Goal: Contribute content: Contribute content

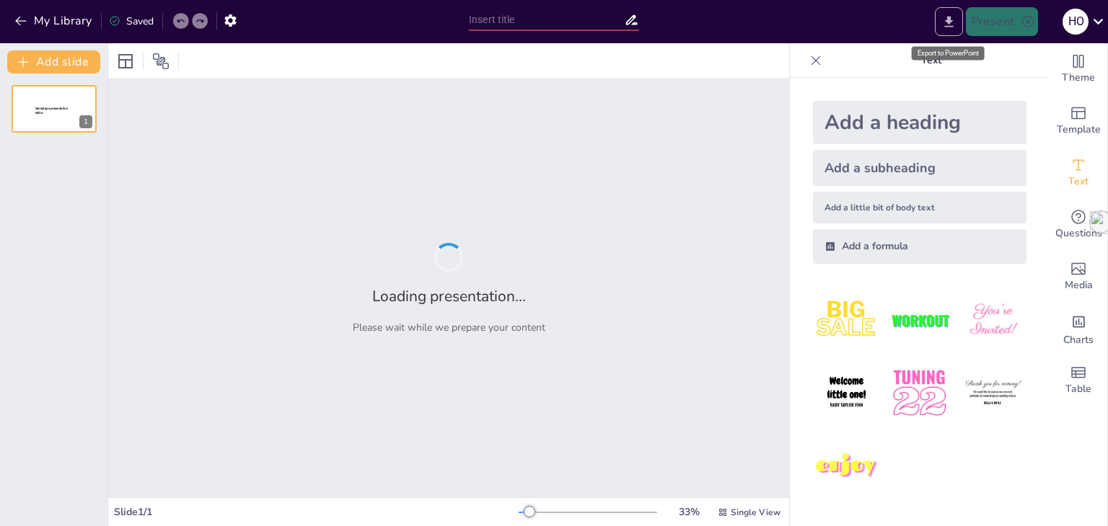
type input "Reglas Esenciales de Acentuación: Análisis de la Sílaba Tónica"
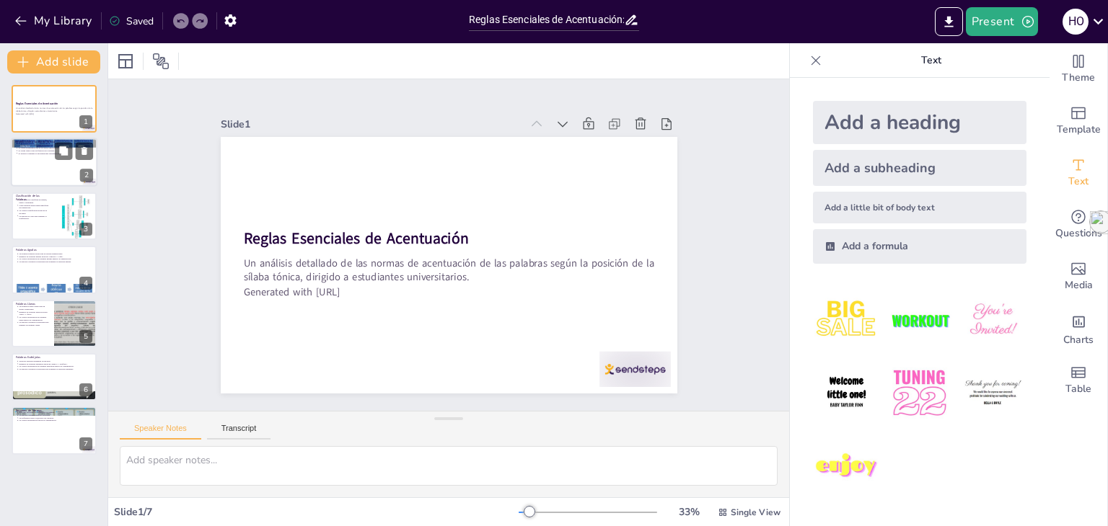
click at [42, 158] on div at bounding box center [54, 162] width 87 height 49
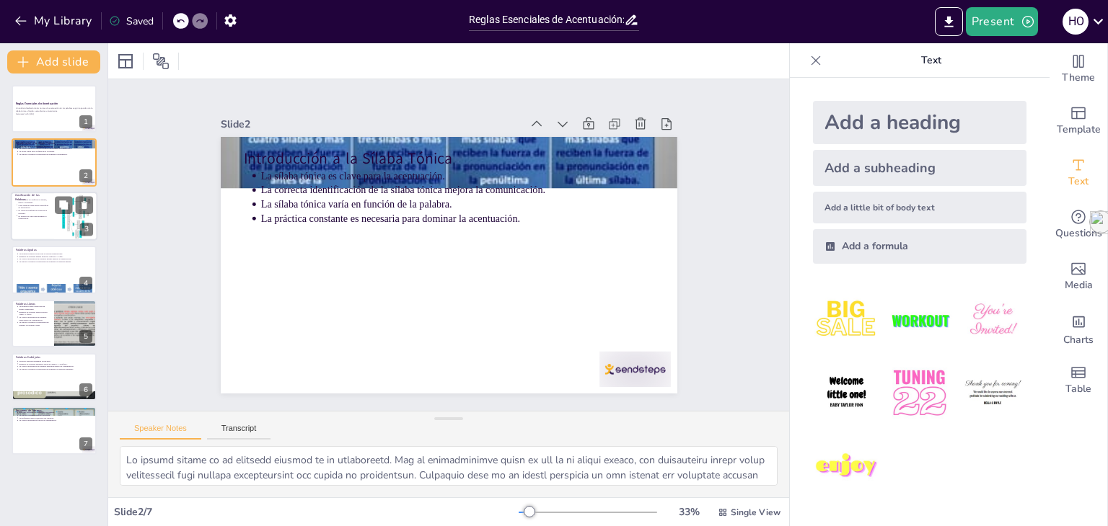
click at [41, 196] on p "Clasificación de las Palabras" at bounding box center [32, 197] width 35 height 8
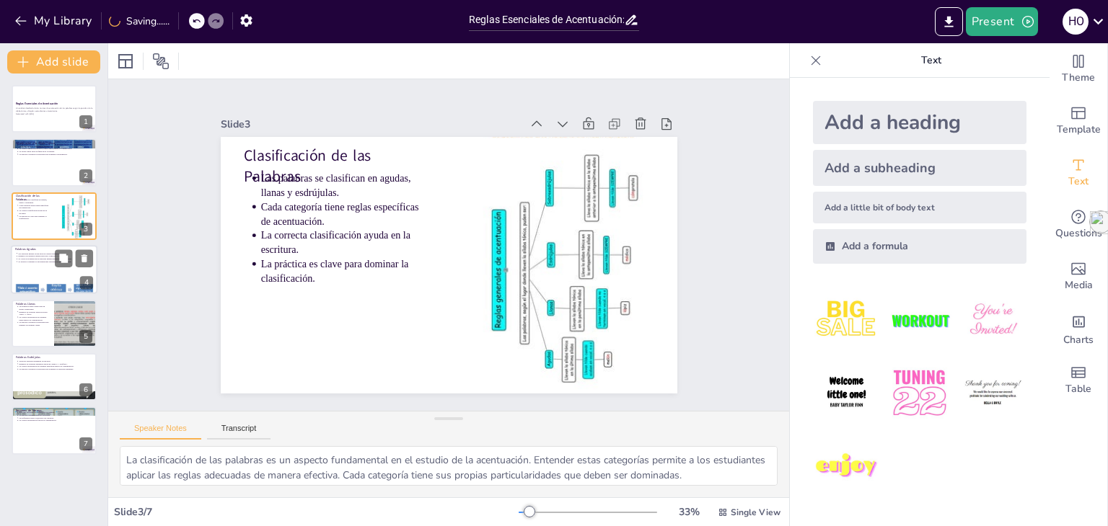
click at [37, 287] on div at bounding box center [54, 289] width 87 height 65
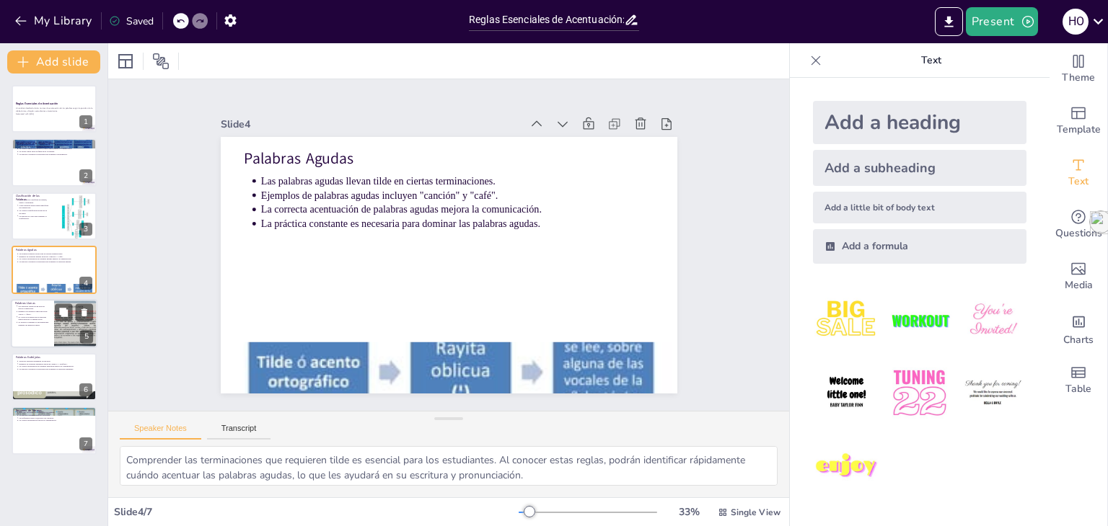
click at [40, 319] on p "La correcta acentuación de palabras llanas mejora la comunicación." at bounding box center [34, 319] width 32 height 6
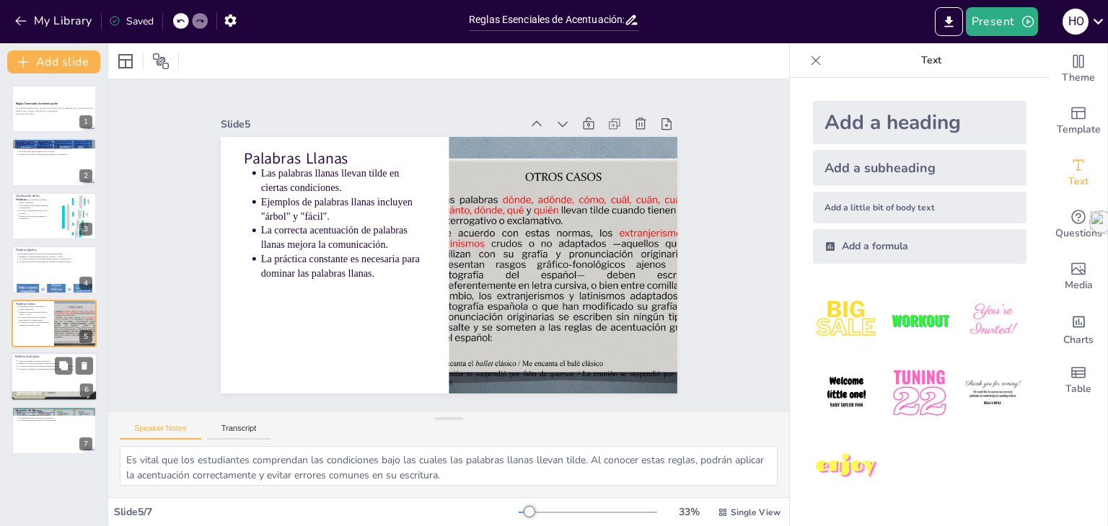
click at [48, 357] on p "Palabras Esdrújulas" at bounding box center [54, 357] width 78 height 4
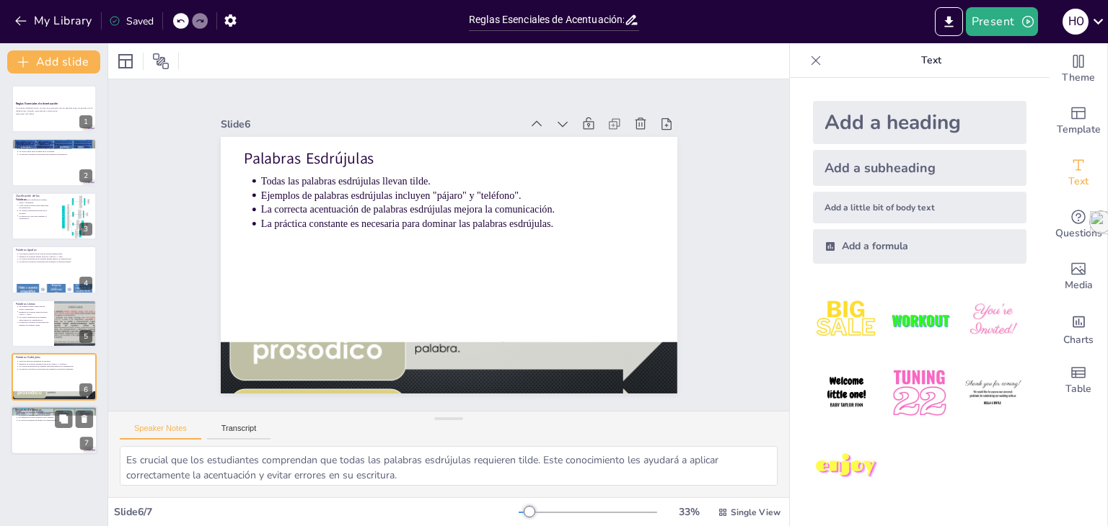
click at [50, 408] on p "Resumen de Normas" at bounding box center [54, 410] width 78 height 4
type textarea "Recordar las reglas de acentuación es fundamental para todos los estudiantes de…"
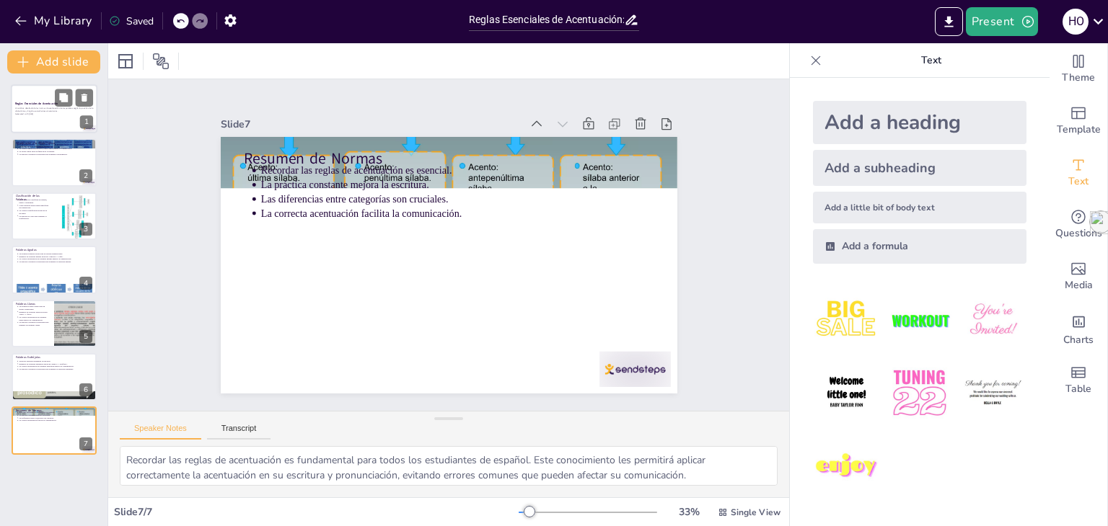
click at [49, 97] on div at bounding box center [54, 108] width 87 height 49
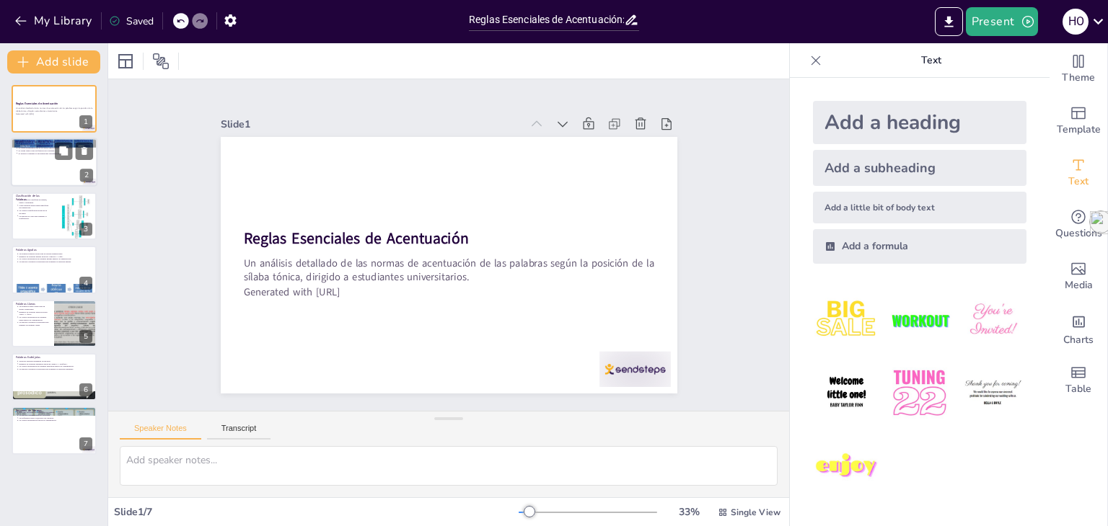
click at [37, 156] on div at bounding box center [54, 162] width 87 height 49
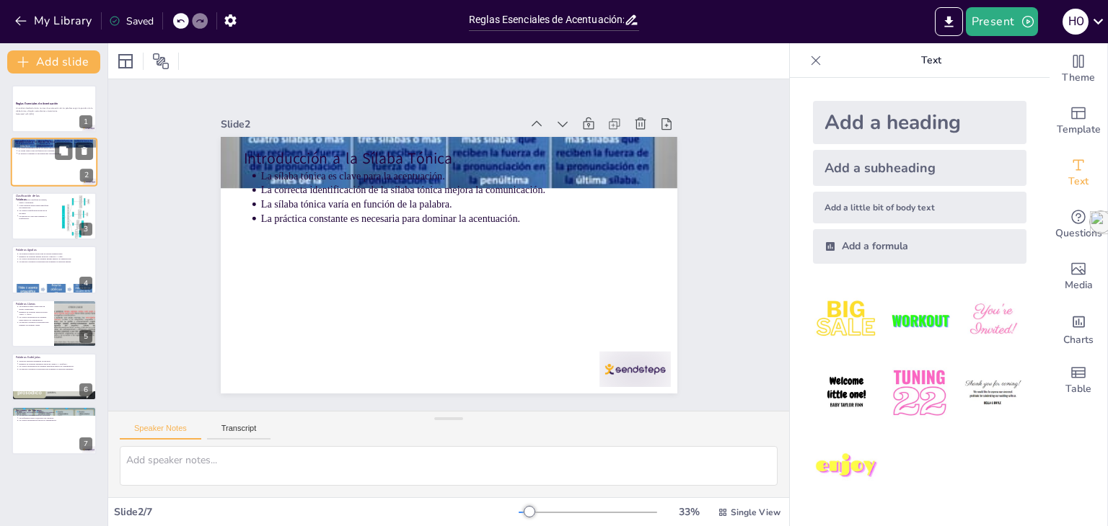
type textarea "Lo ipsumd sitame co ad elitsedd eiusmod te in utlaboreetd. Mag al enimadminimve…"
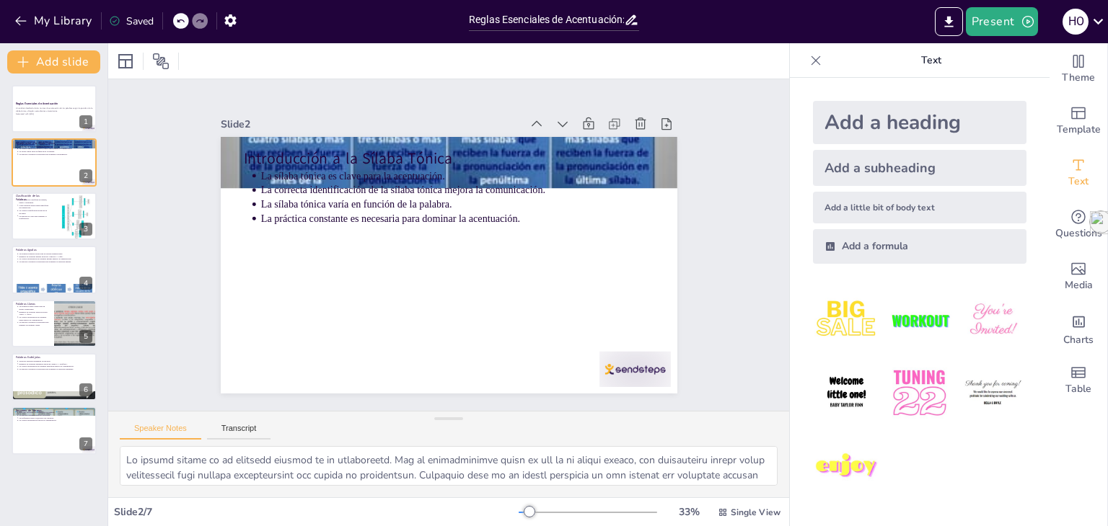
click at [953, 166] on div "Add a subheading" at bounding box center [919, 168] width 213 height 36
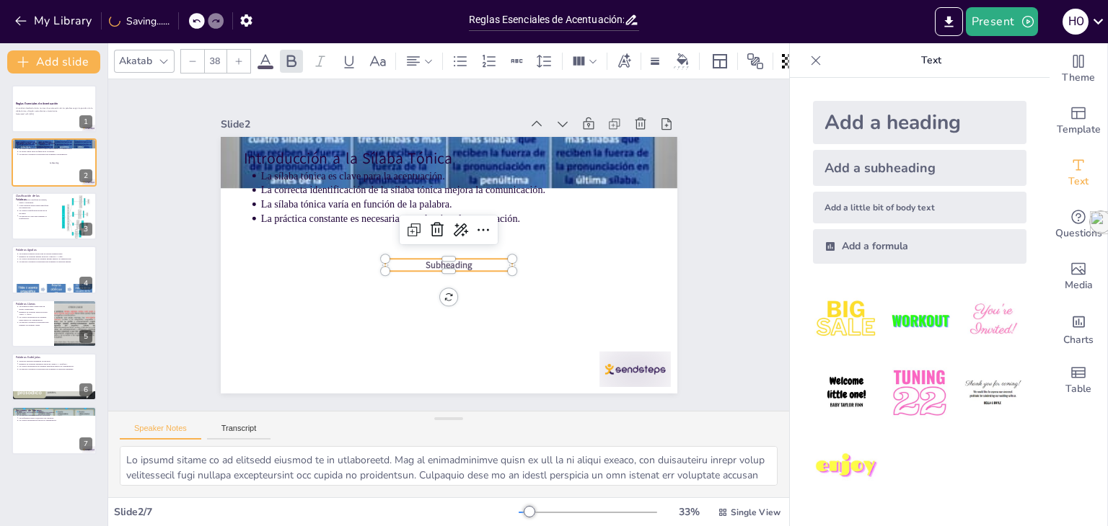
click at [880, 198] on div "Add a little bit of body text" at bounding box center [919, 208] width 213 height 32
type input "26"
click at [55, 324] on div at bounding box center [75, 323] width 65 height 49
type textarea "Es vital que los estudiantes comprendan las condiciones bajo las cuales las pal…"
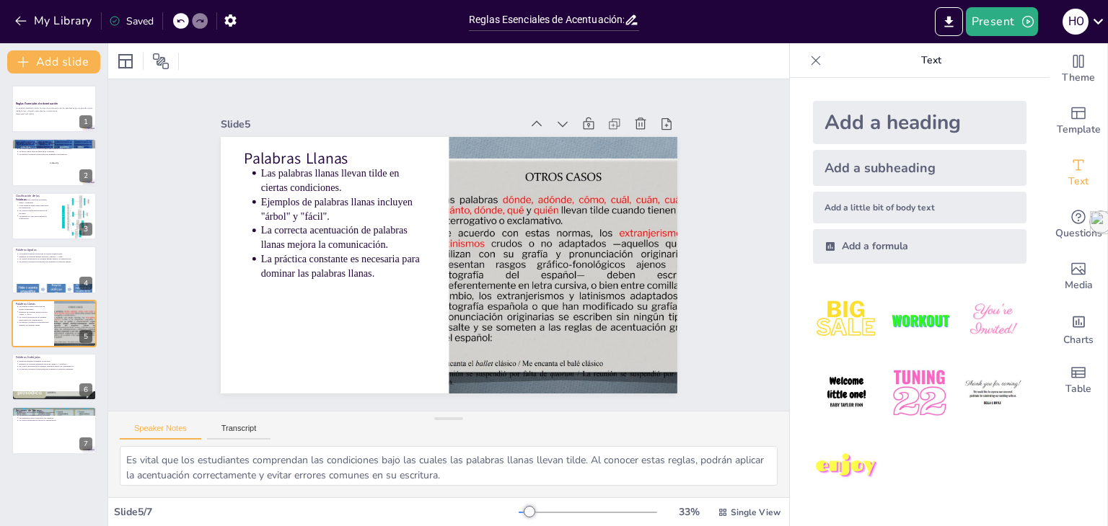
click at [916, 123] on div "Add a heading" at bounding box center [919, 122] width 213 height 43
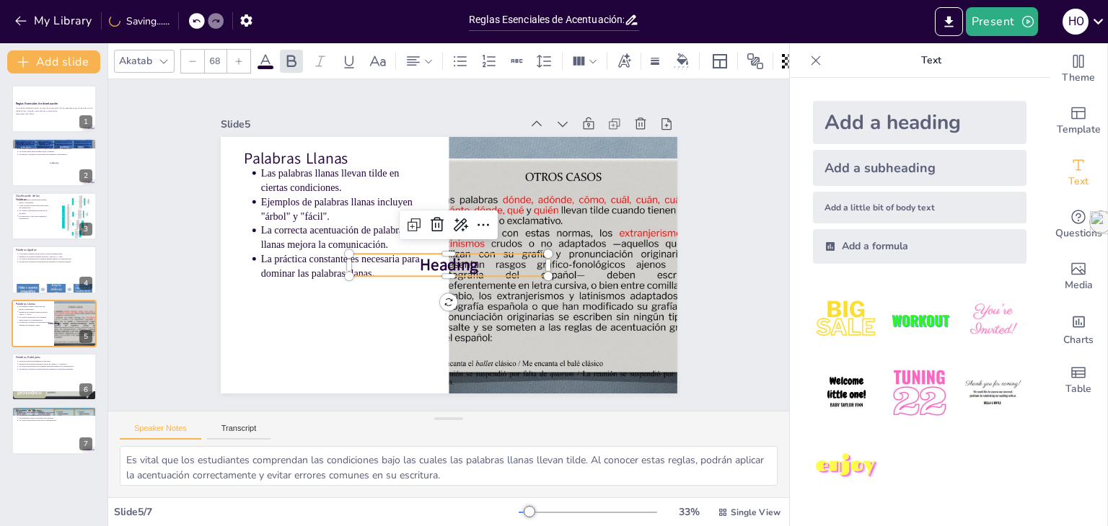
click at [725, 220] on div "Slide 1 Reglas Esenciales de Acentuación Un análisis detallado de las normas de…" at bounding box center [448, 245] width 735 height 466
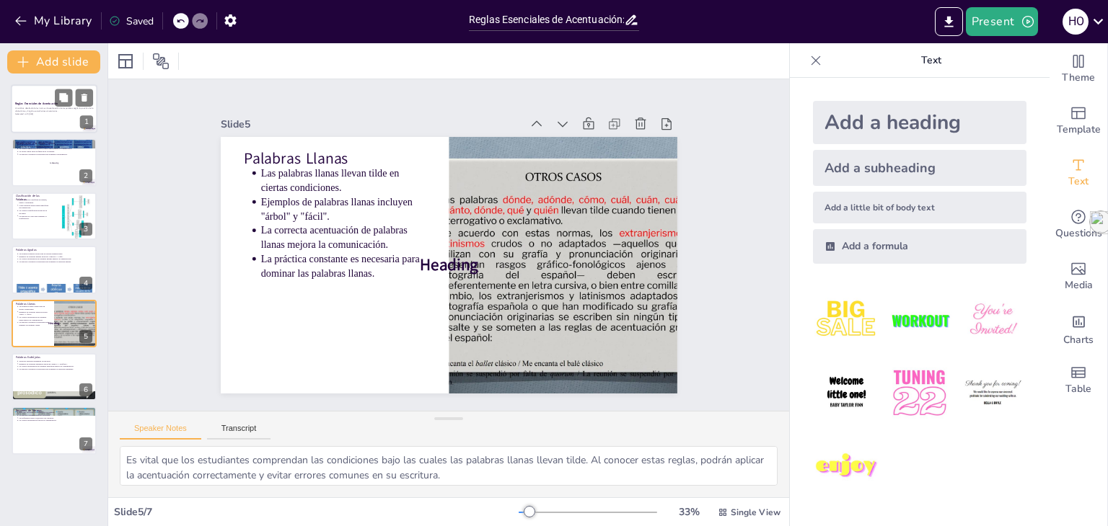
click at [53, 102] on strong "Reglas Esenciales de Acentuación" at bounding box center [36, 104] width 43 height 4
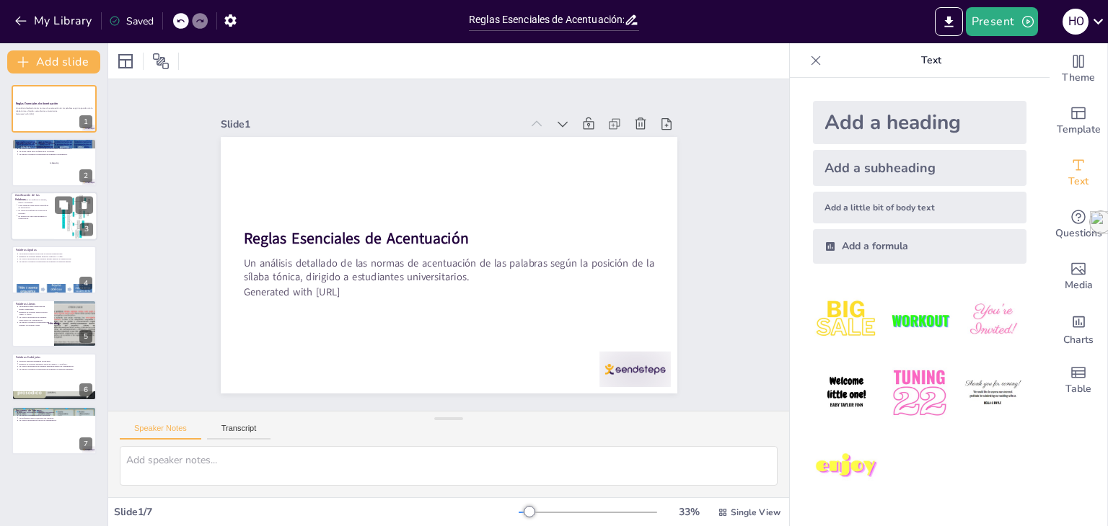
click at [40, 219] on div at bounding box center [54, 216] width 87 height 49
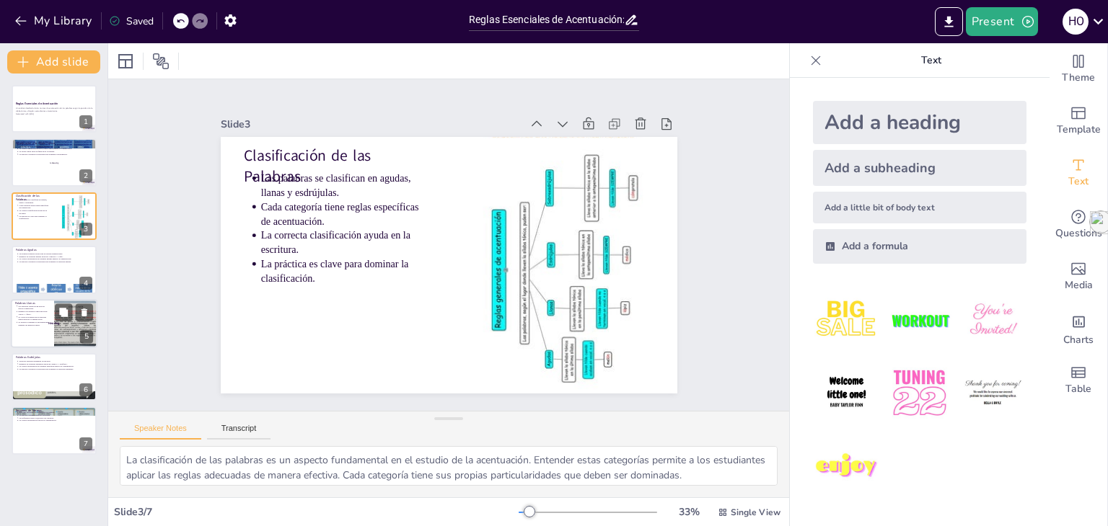
click at [40, 307] on p "Las palabras llanas llevan tilde en ciertas condiciones." at bounding box center [34, 308] width 32 height 6
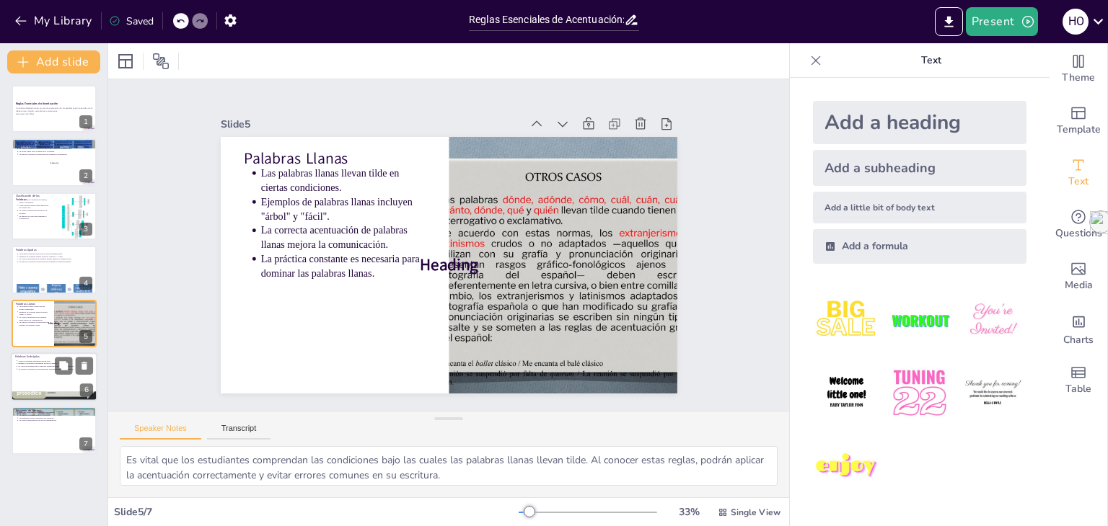
click at [48, 377] on div at bounding box center [54, 377] width 87 height 49
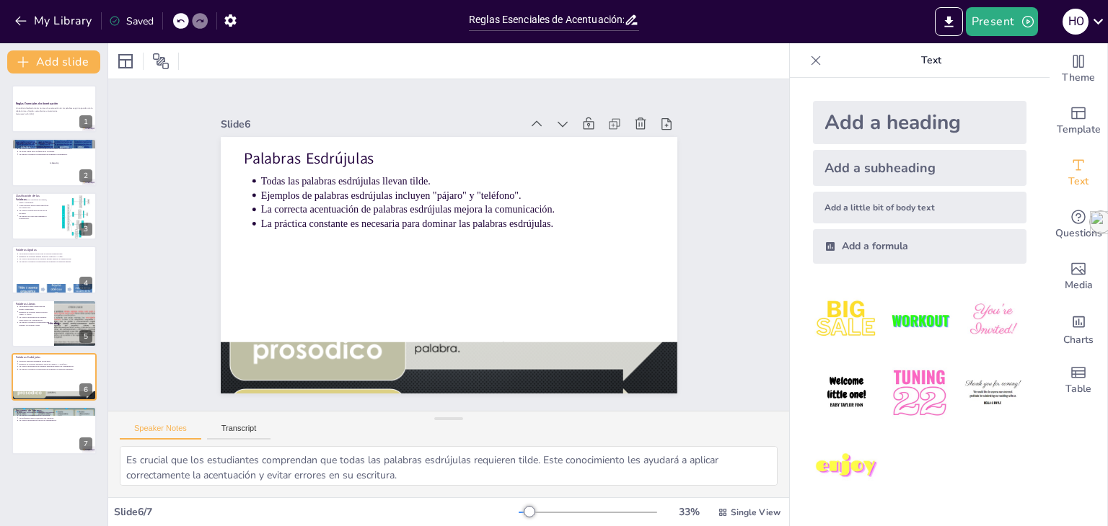
click at [45, 402] on div "Reglas Esenciales de Acentuación Un análisis detallado de las normas de acentua…" at bounding box center [53, 270] width 107 height 370
click at [43, 424] on div at bounding box center [54, 431] width 87 height 49
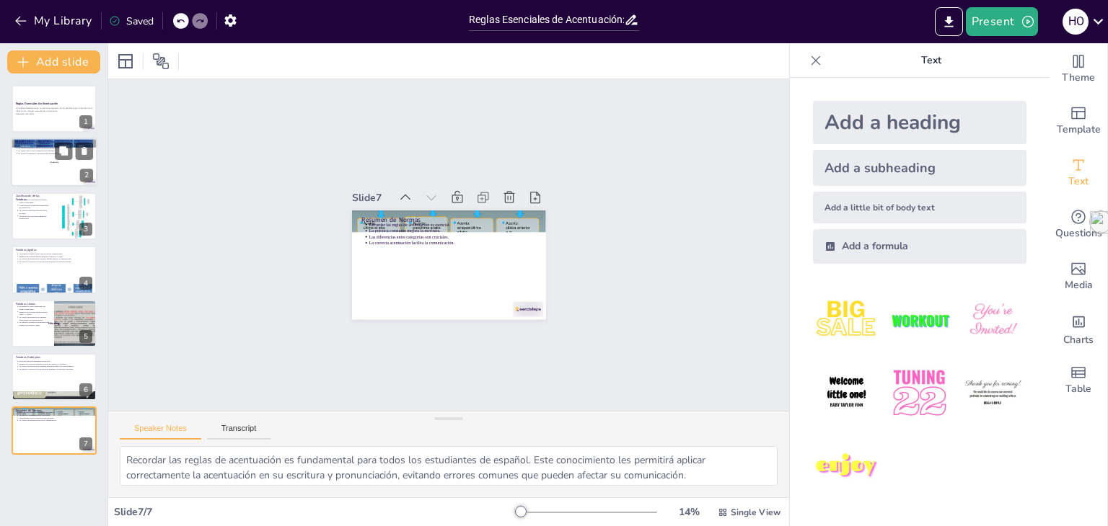
click at [43, 179] on div at bounding box center [54, 162] width 87 height 49
type textarea "Lo ipsumd sitame co ad elitsedd eiusmod te in utlaboreetd. Mag al enimadminimve…"
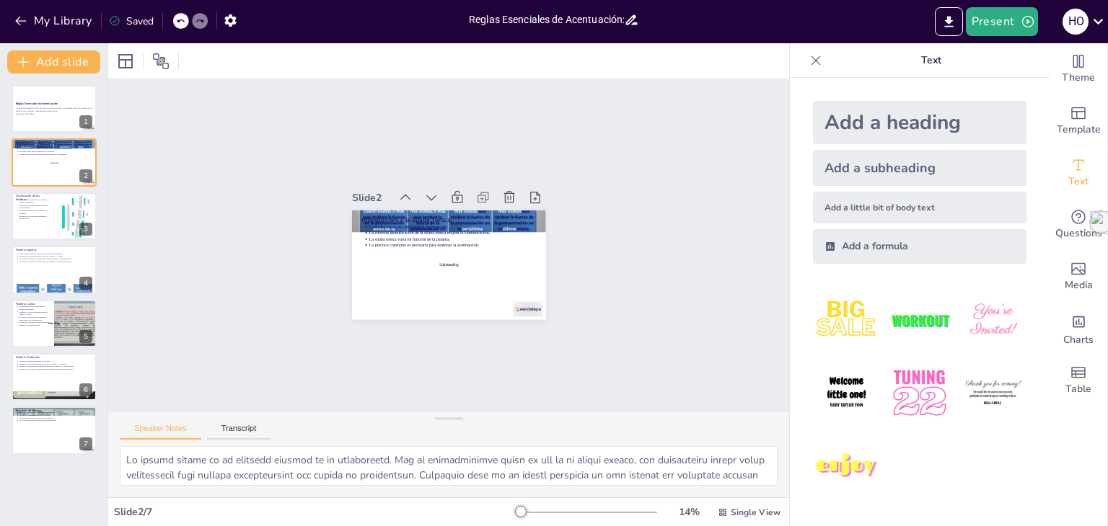
click at [497, 22] on input "Reglas Esenciales de Acentuación: Análisis de la Sílaba Tónica" at bounding box center [546, 19] width 155 height 21
